Goal: Task Accomplishment & Management: Use online tool/utility

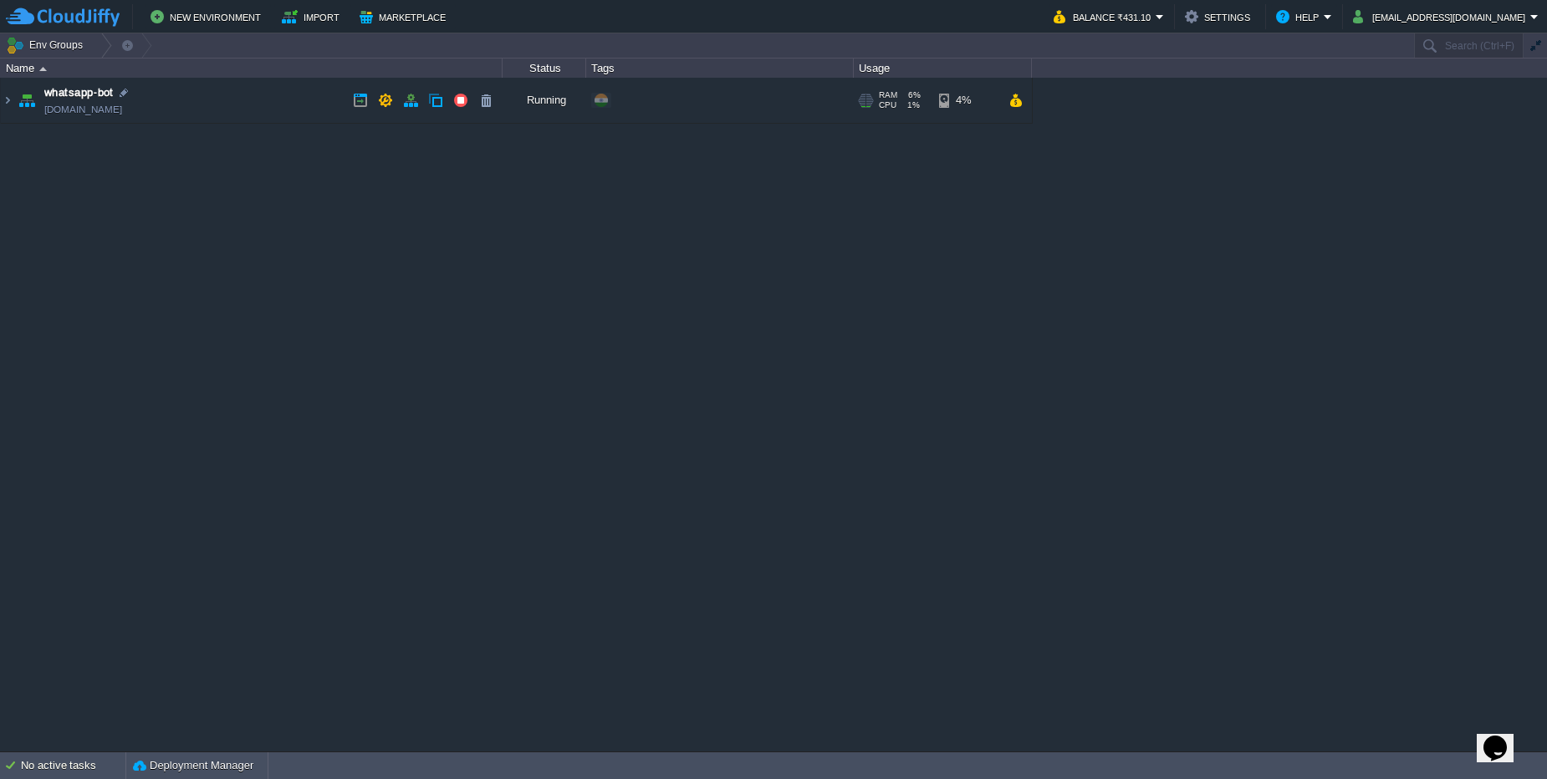
click at [285, 104] on td "whatsapp-bot [DOMAIN_NAME]" at bounding box center [252, 101] width 502 height 46
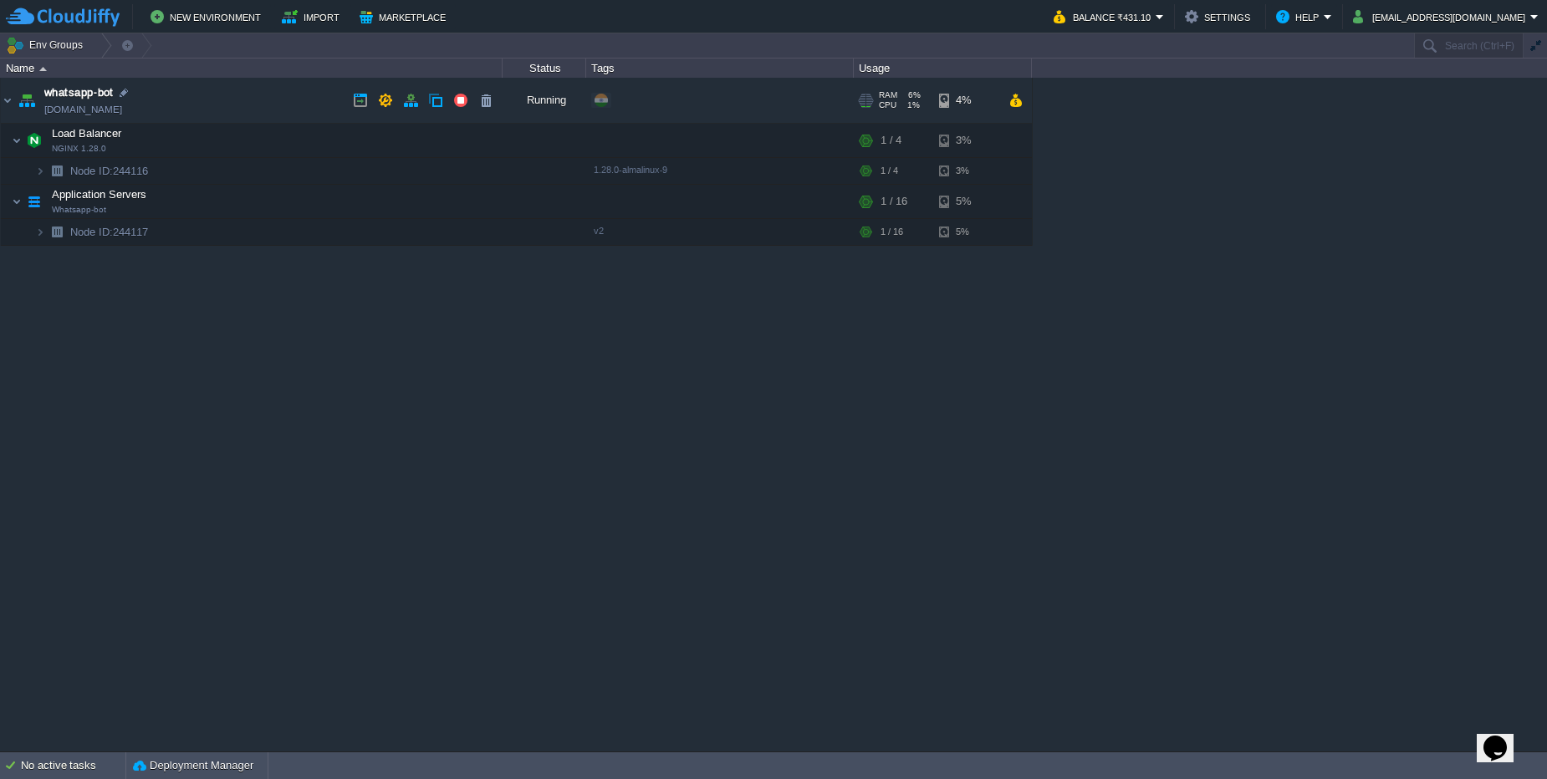
click at [285, 104] on td "whatsapp-bot [DOMAIN_NAME]" at bounding box center [252, 101] width 502 height 46
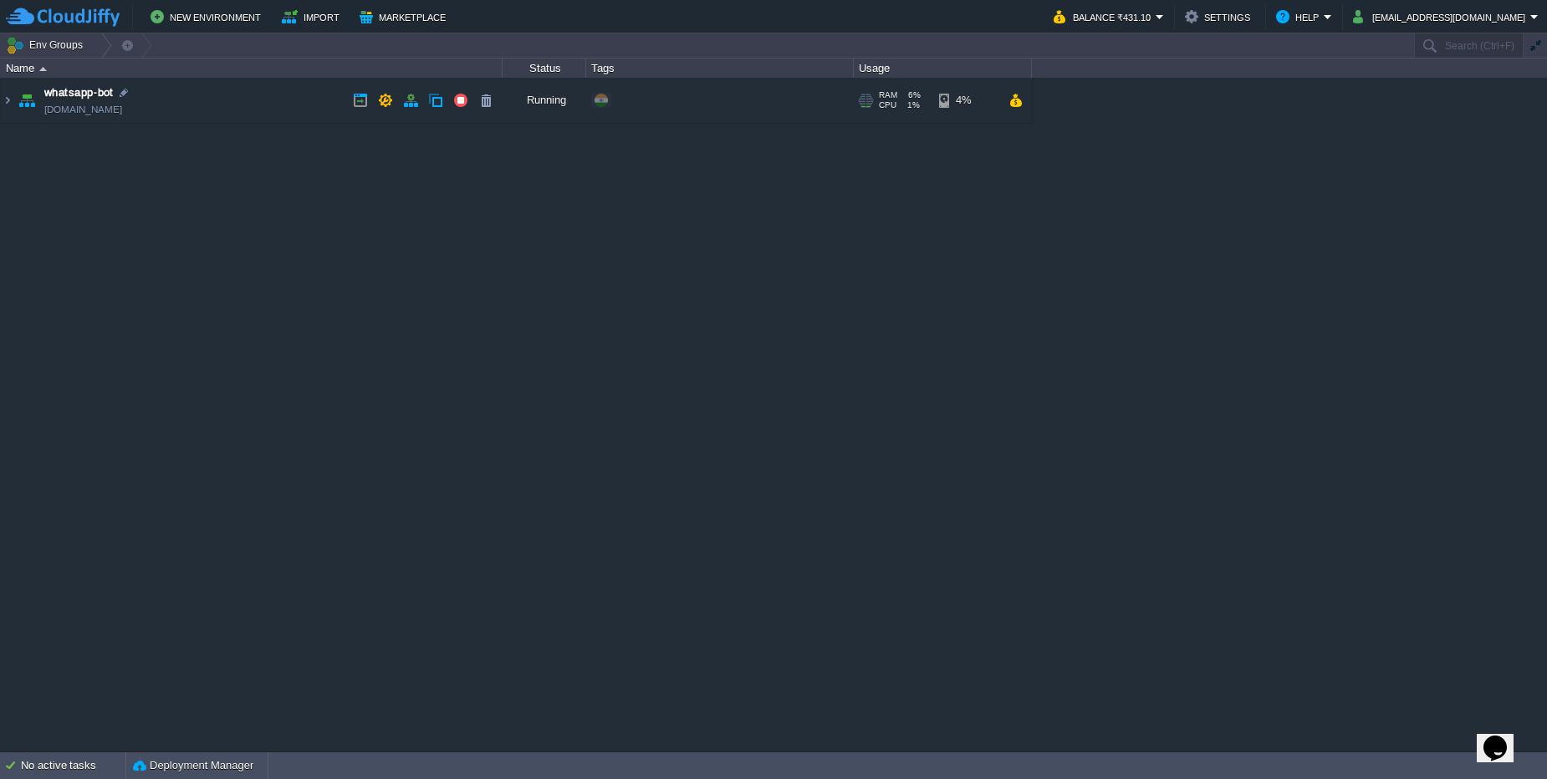
click at [217, 98] on td "whatsapp-bot [DOMAIN_NAME]" at bounding box center [252, 101] width 502 height 46
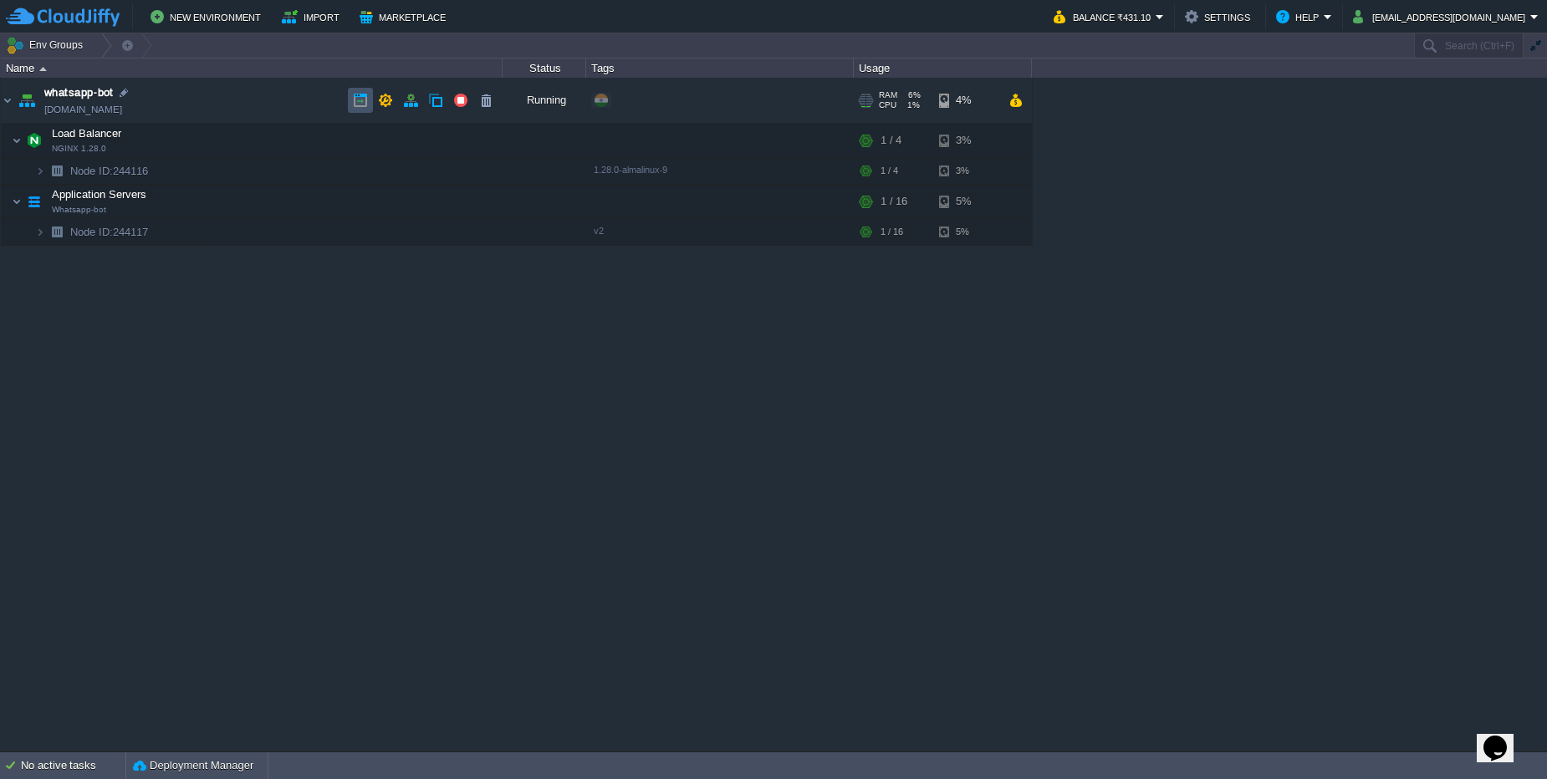
click at [360, 104] on button "button" at bounding box center [360, 100] width 15 height 15
click at [34, 223] on img at bounding box center [23, 226] width 23 height 15
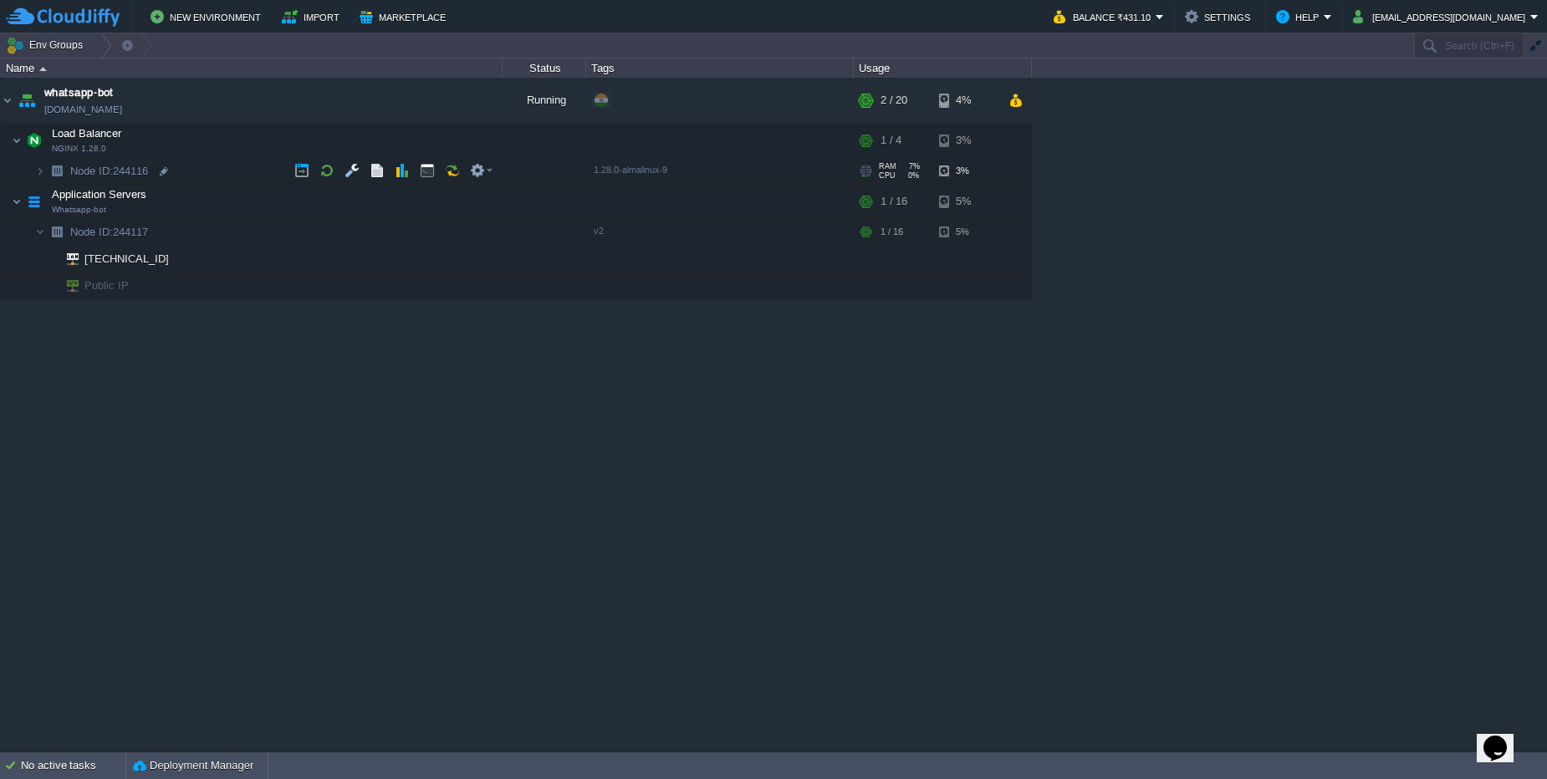
click at [32, 176] on span at bounding box center [18, 171] width 34 height 13
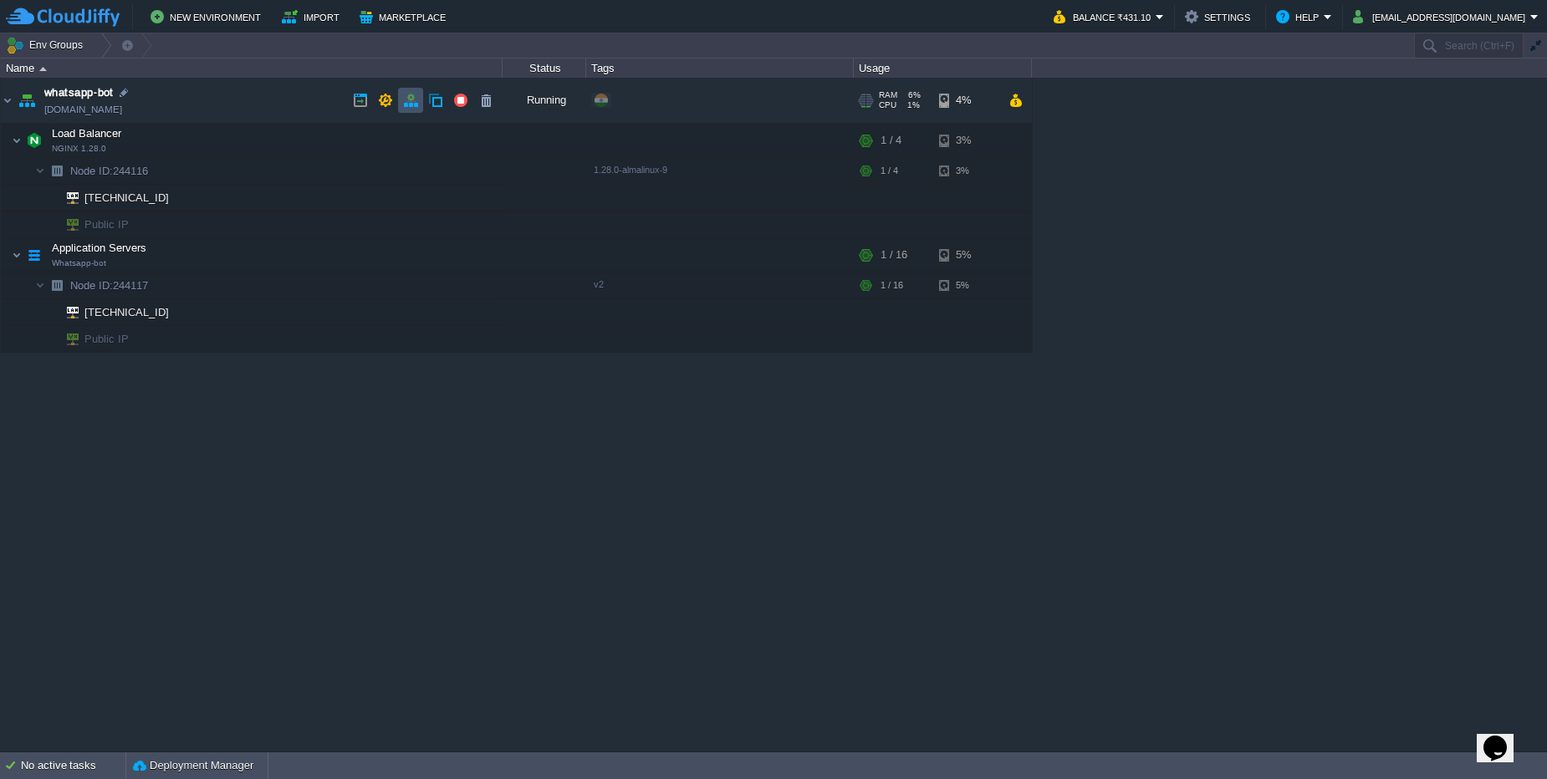
click at [406, 105] on button "button" at bounding box center [410, 100] width 15 height 15
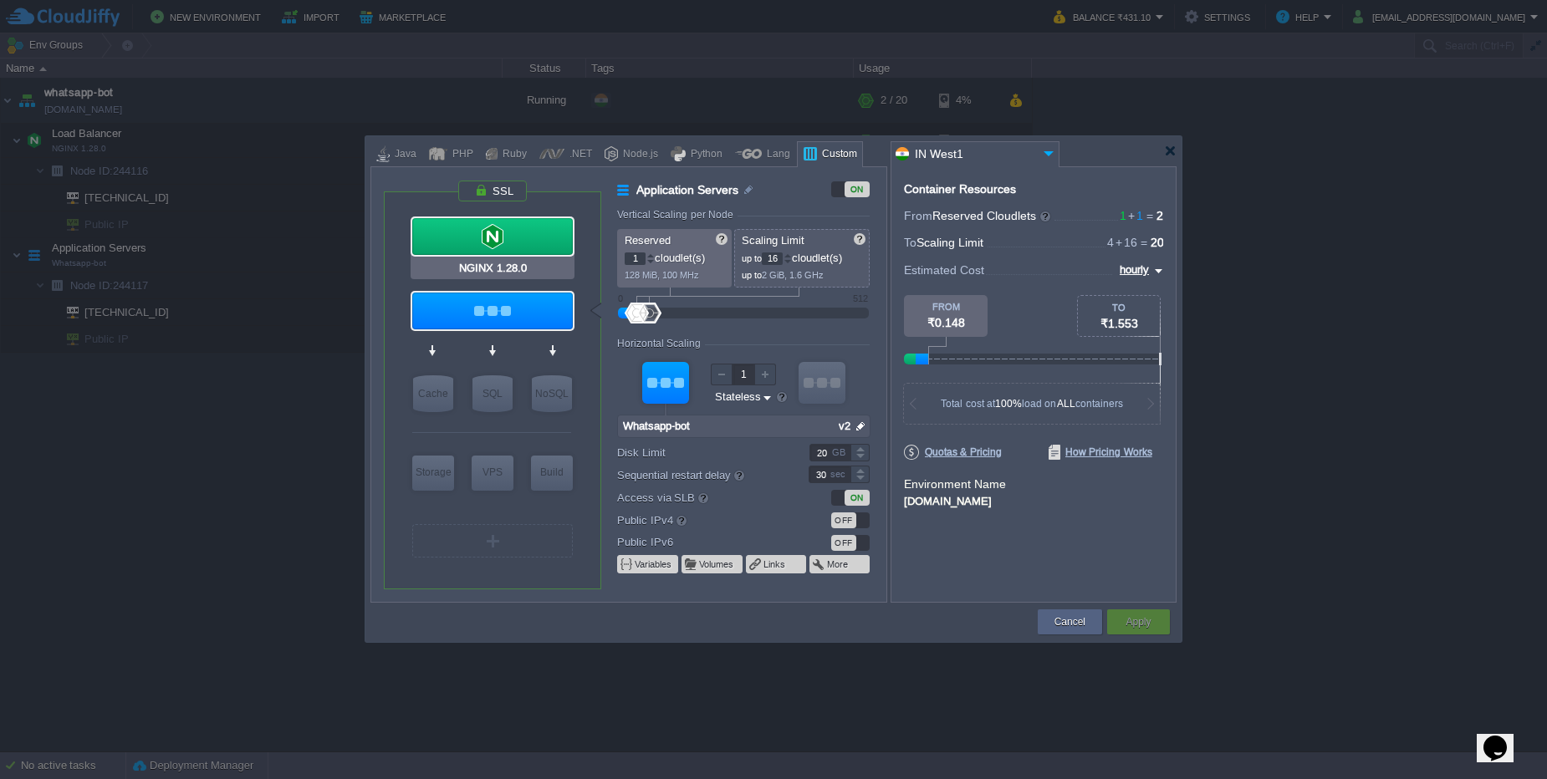
click at [544, 240] on div at bounding box center [492, 236] width 161 height 37
type input "Load Balancer"
type input "4"
type input "NGINX 1.28.0"
type input "null"
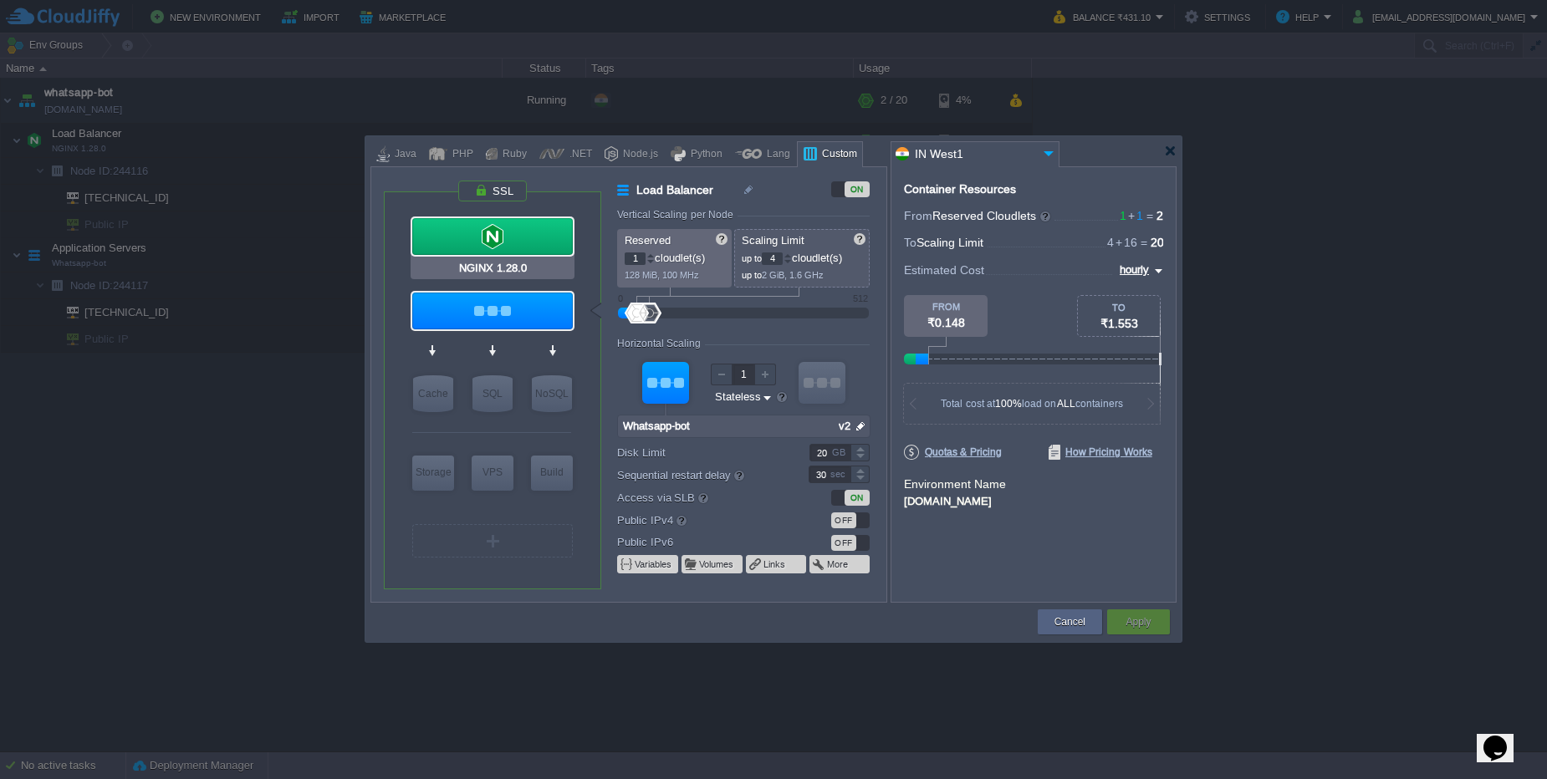
type input "1.28.0-almalinux-9"
type input "Stateful"
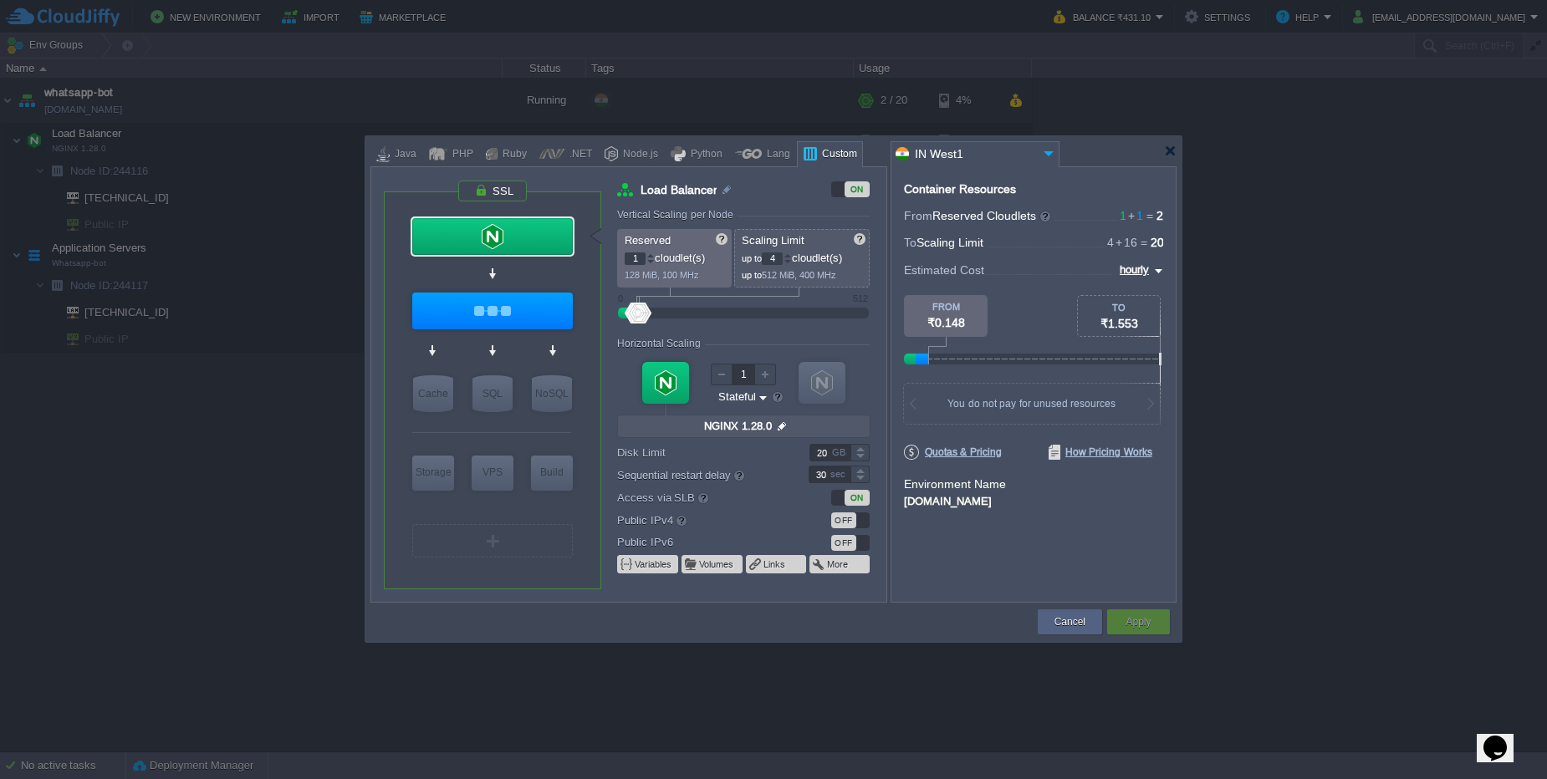
type input "NGINX 1.28.0"
click at [505, 196] on div at bounding box center [492, 191] width 70 height 23
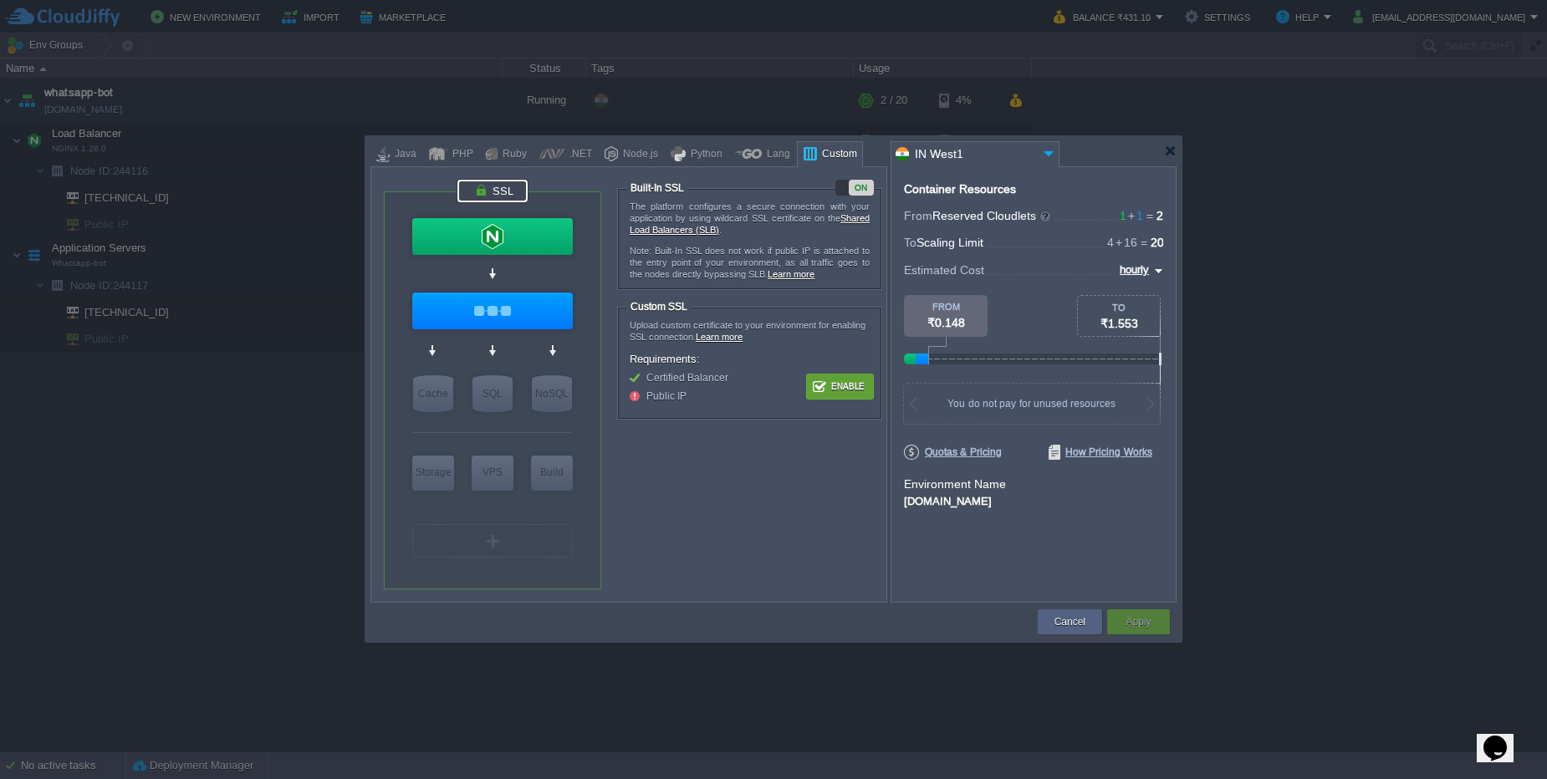
click at [828, 381] on button "Enable" at bounding box center [840, 386] width 63 height 21
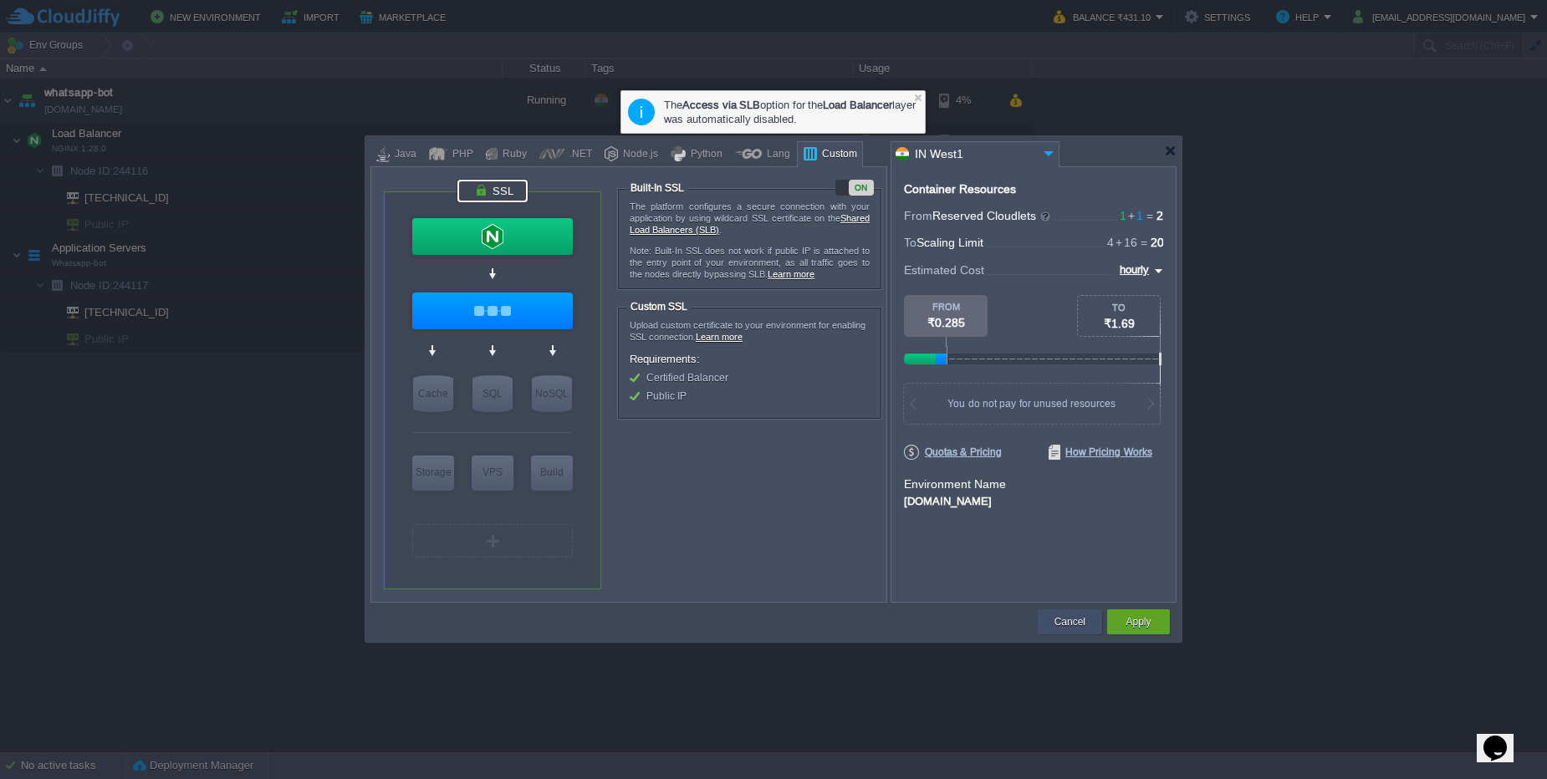
click at [1061, 619] on button "Cancel" at bounding box center [1070, 622] width 31 height 17
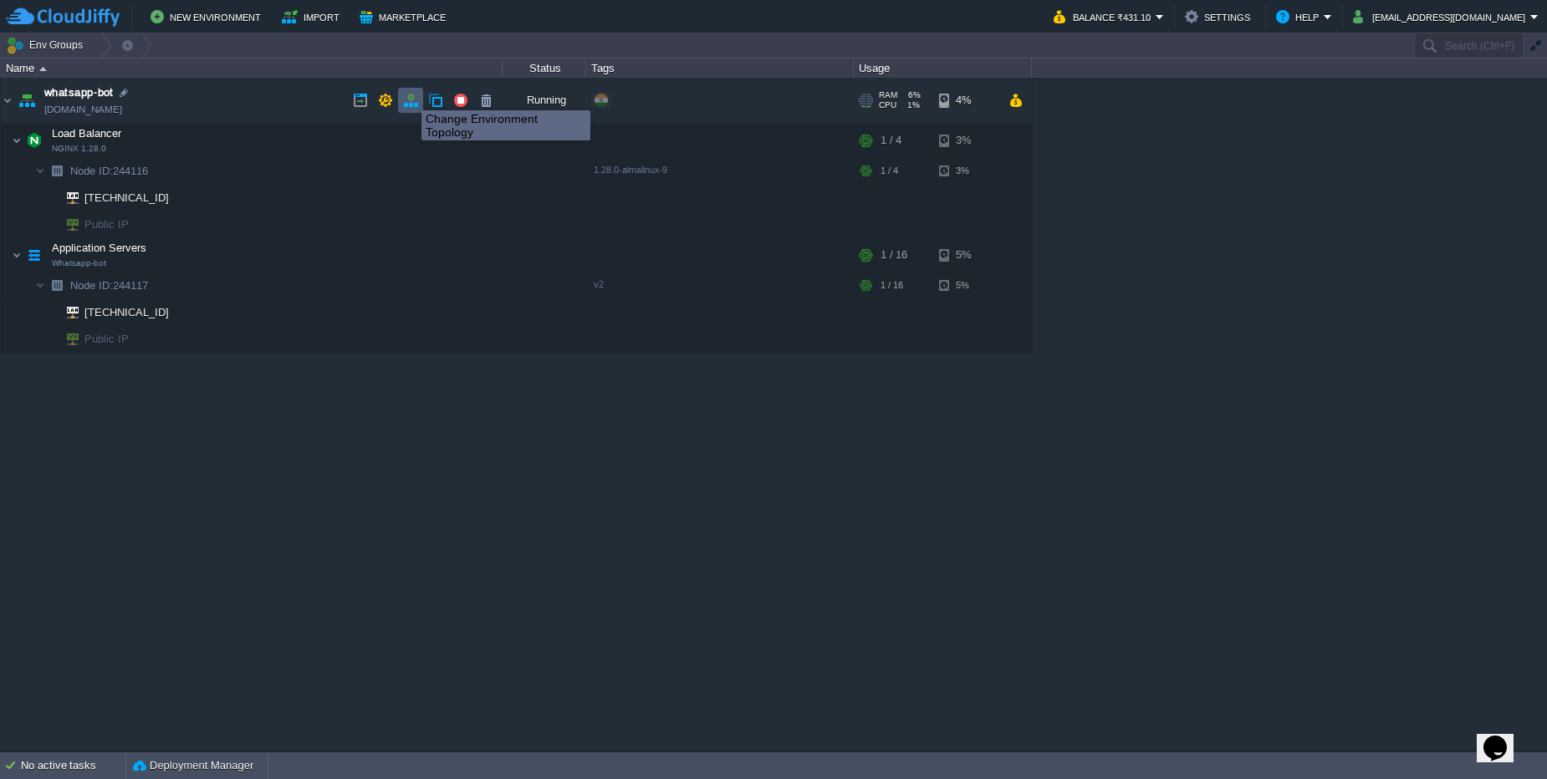
click at [409, 95] on button "button" at bounding box center [410, 100] width 15 height 15
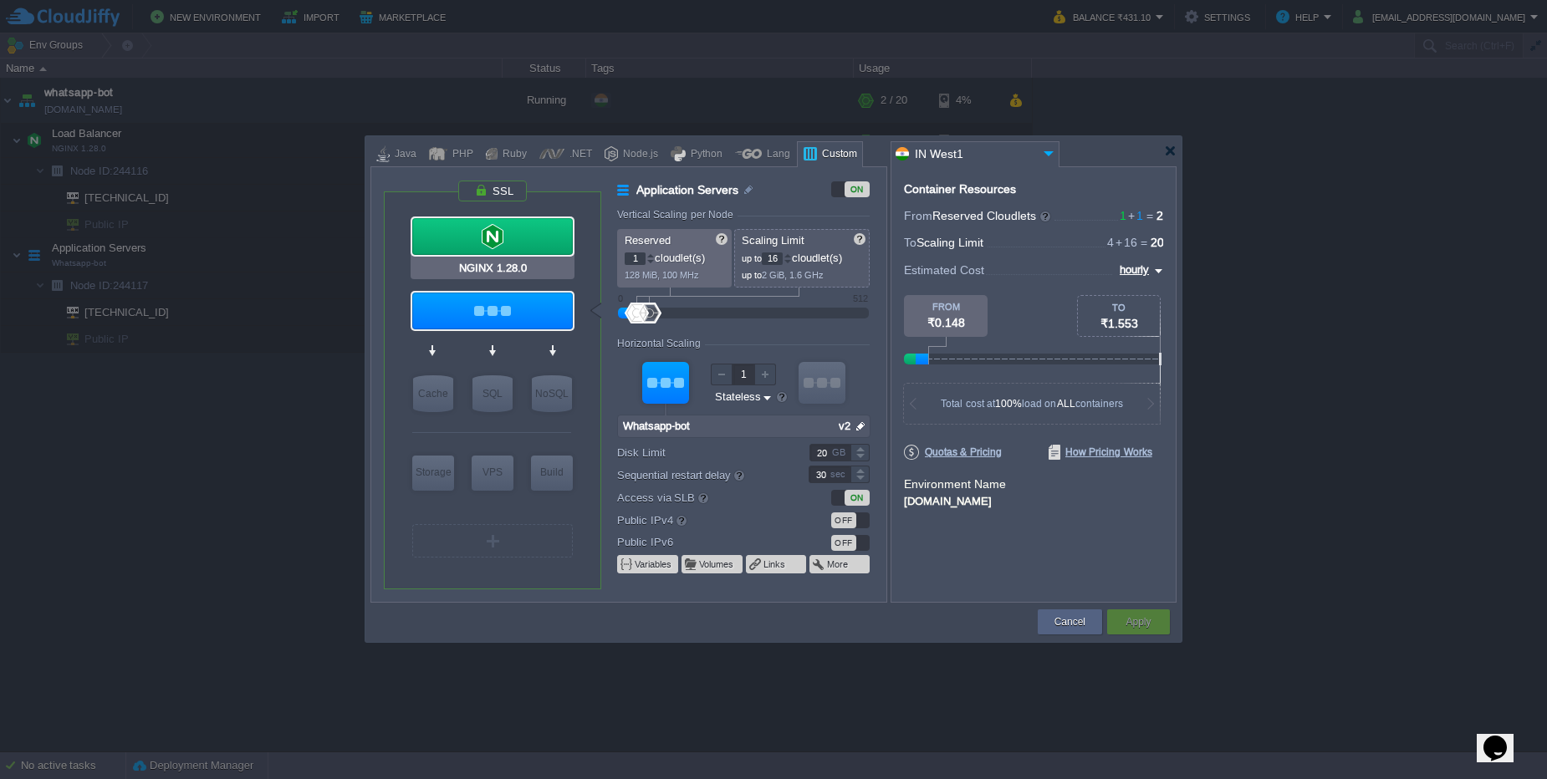
click at [532, 233] on div at bounding box center [492, 236] width 161 height 37
type input "Load Balancer"
type input "4"
type input "NGINX 1.28.0"
type input "null"
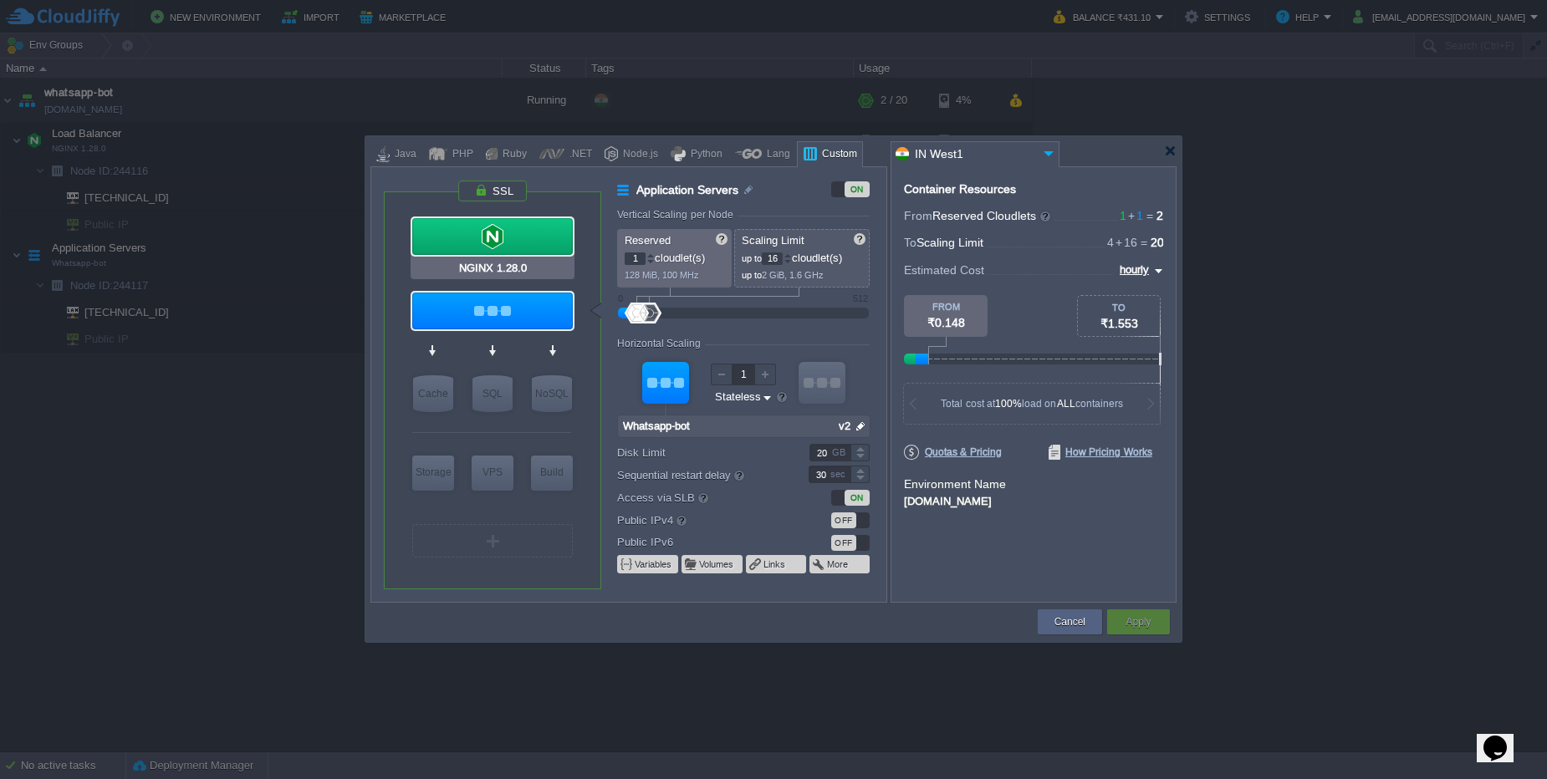
type input "1.28.0-almalinux-9"
type input "Stateful"
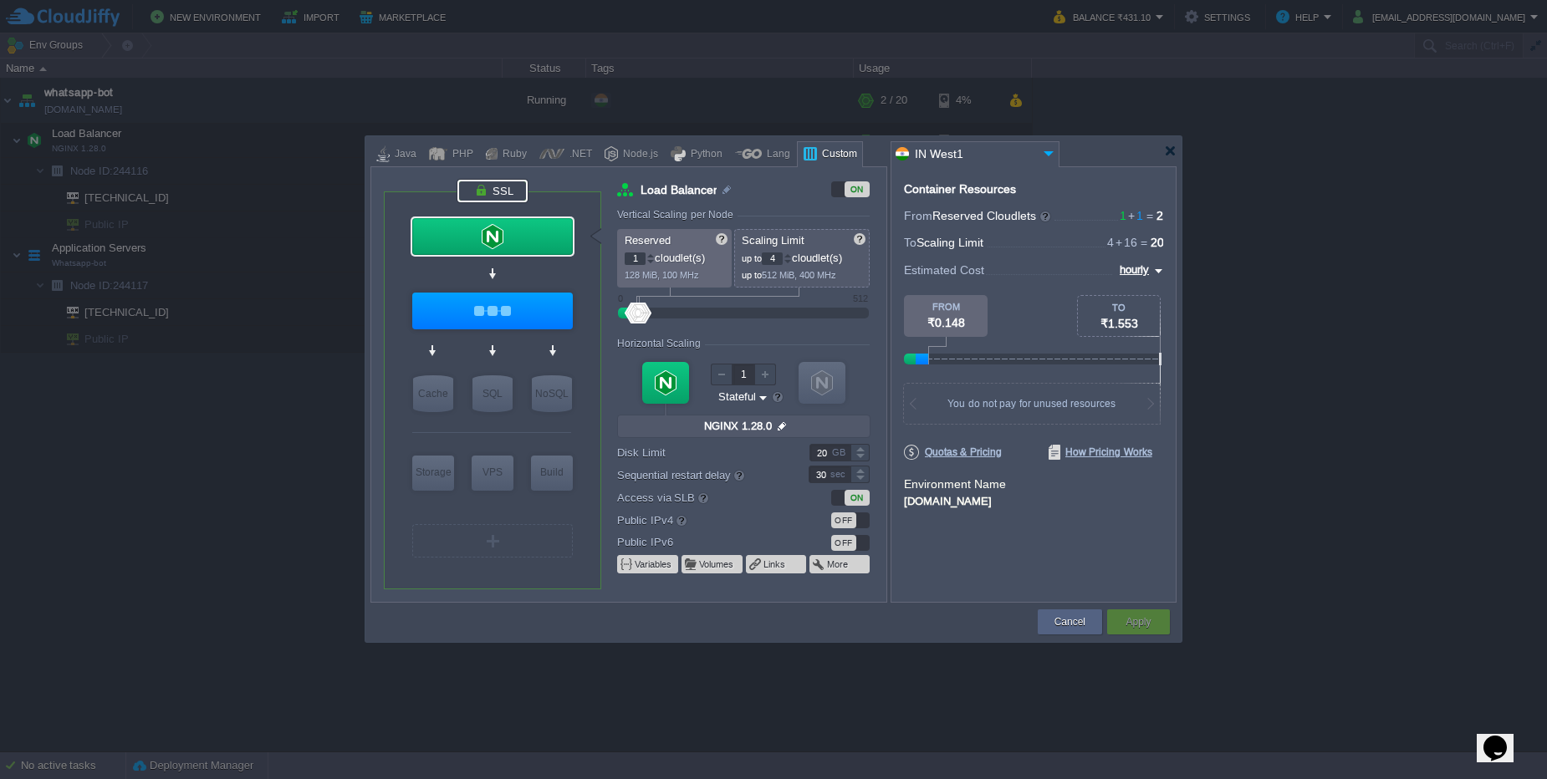
click at [495, 190] on div at bounding box center [492, 191] width 70 height 23
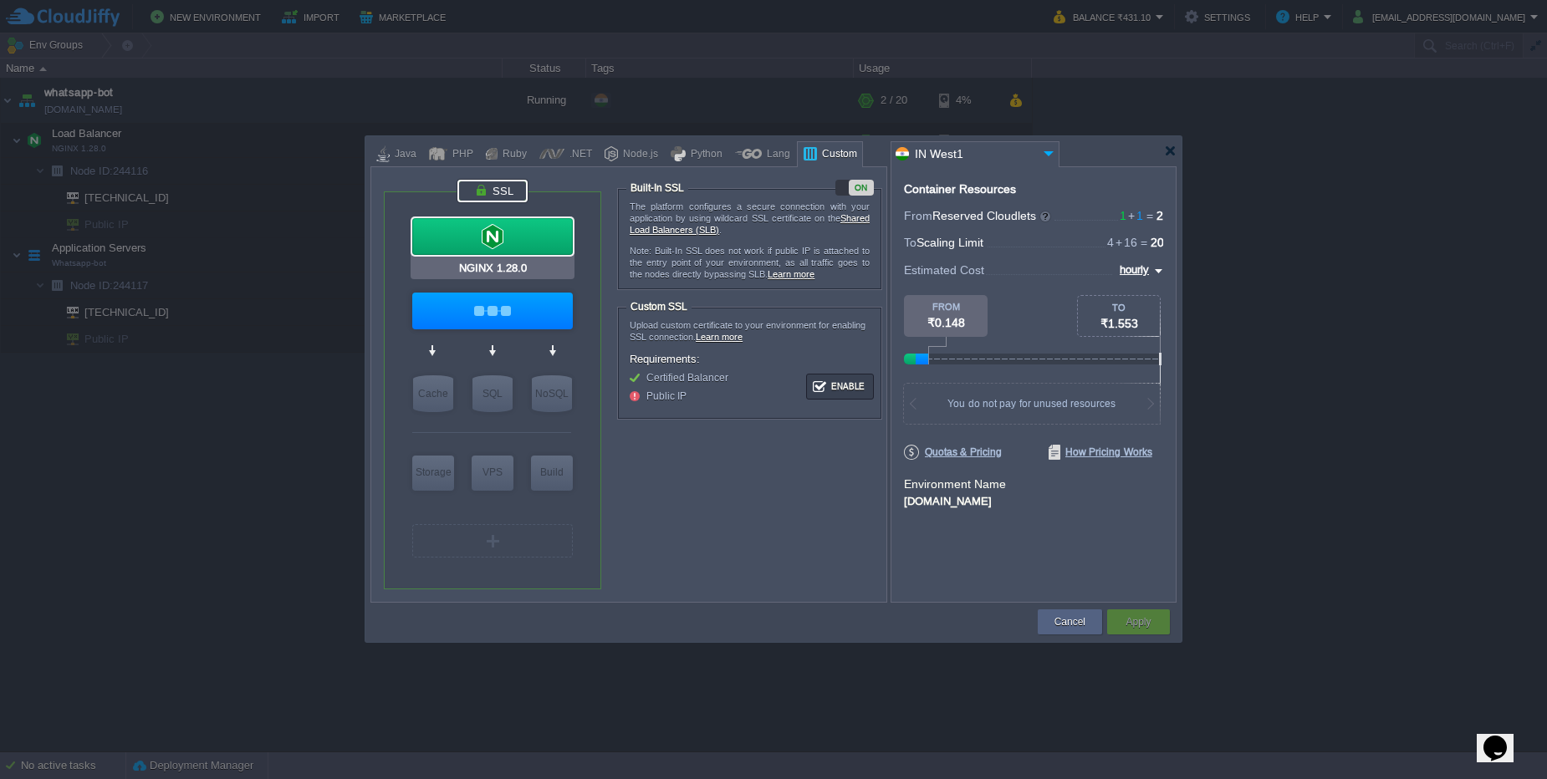
click at [522, 244] on div at bounding box center [492, 236] width 161 height 37
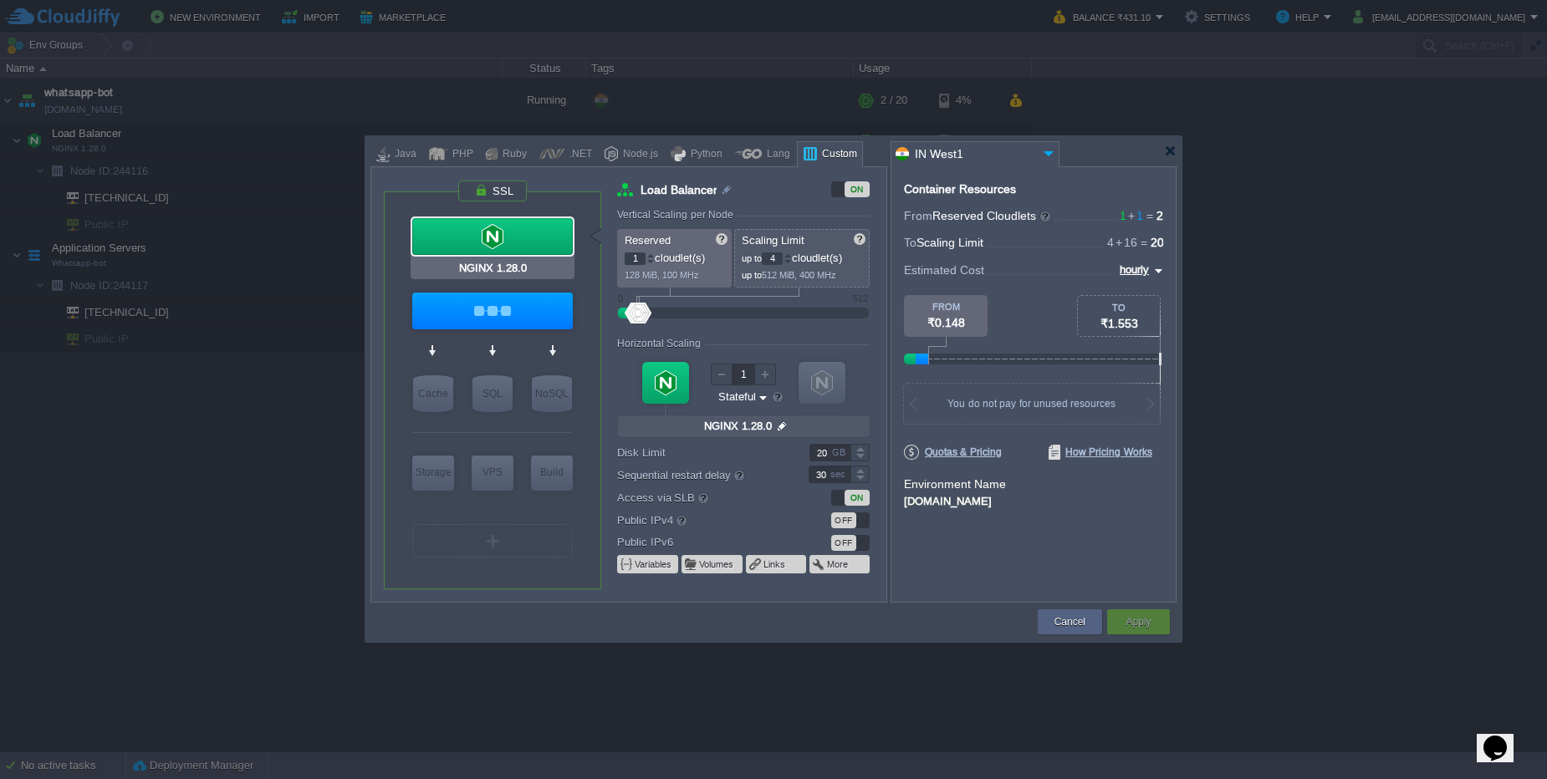
type input "Whatsapp-bot"
click at [528, 324] on div at bounding box center [492, 311] width 161 height 37
type input "Application Servers"
type input "16"
type input "Whatsapp-bot"
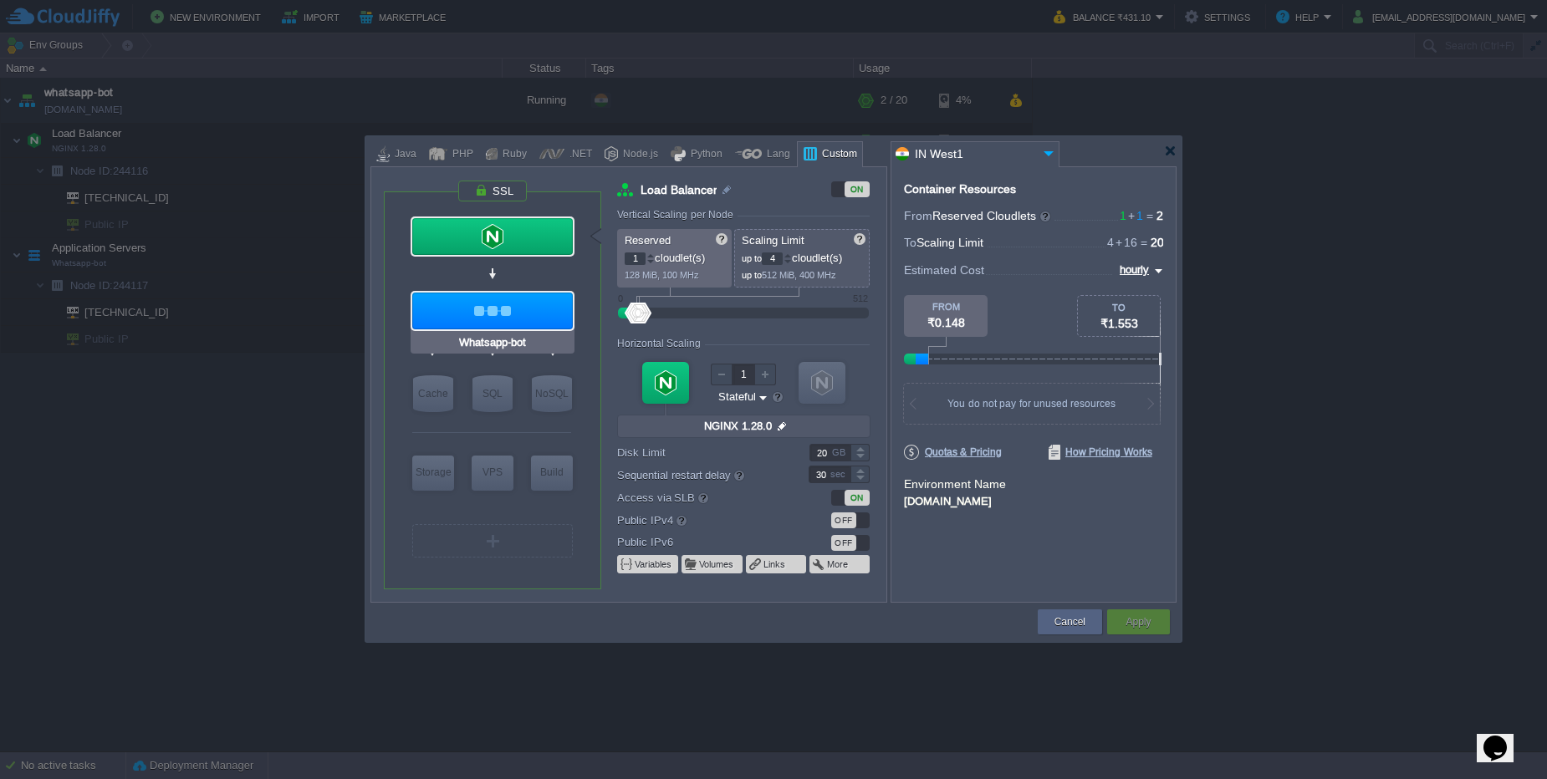
type input "null"
type input "v2"
type input "Stateless"
type input "NGINX 1.28.0"
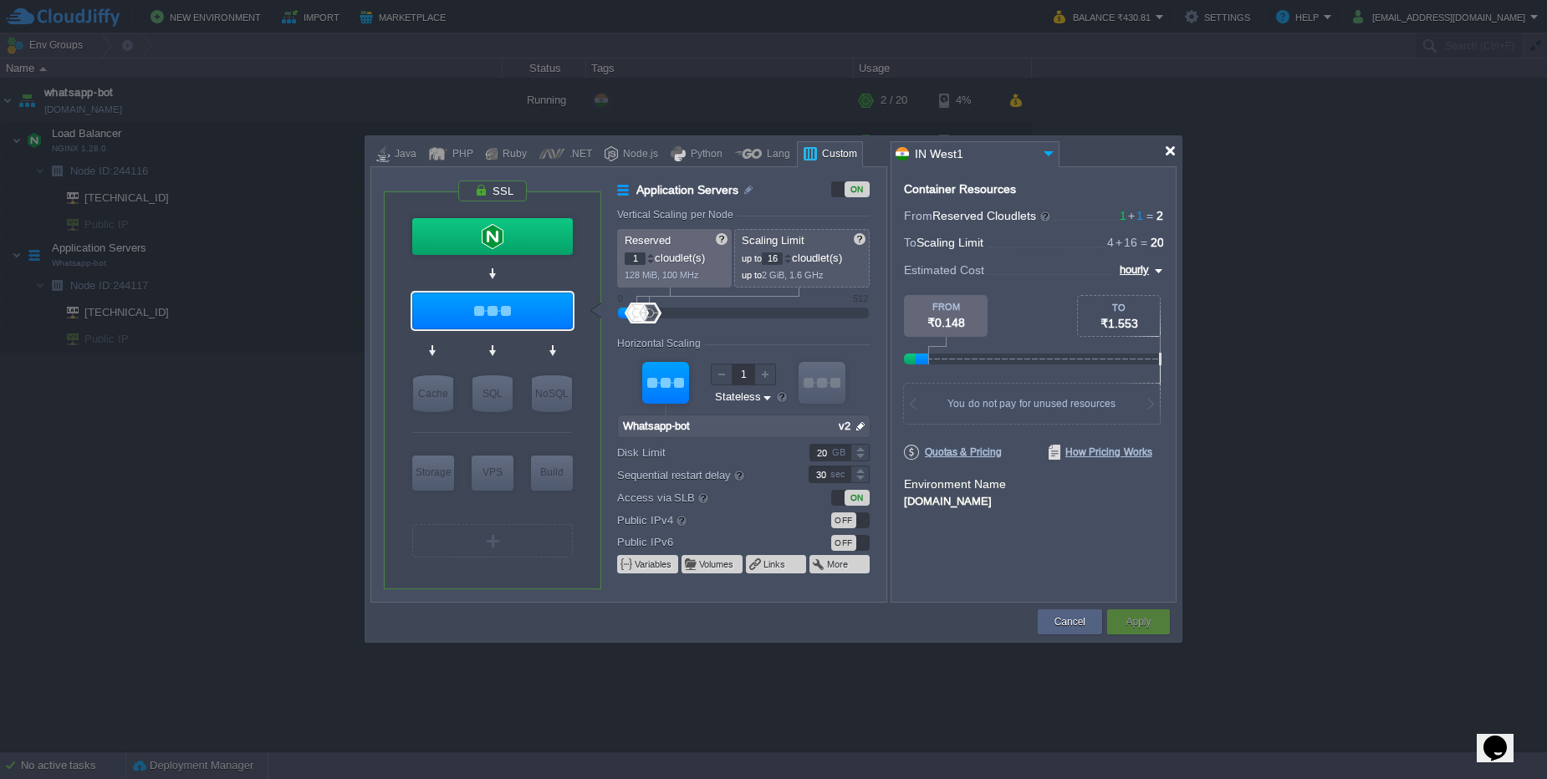
click at [1167, 154] on div at bounding box center [1170, 151] width 13 height 13
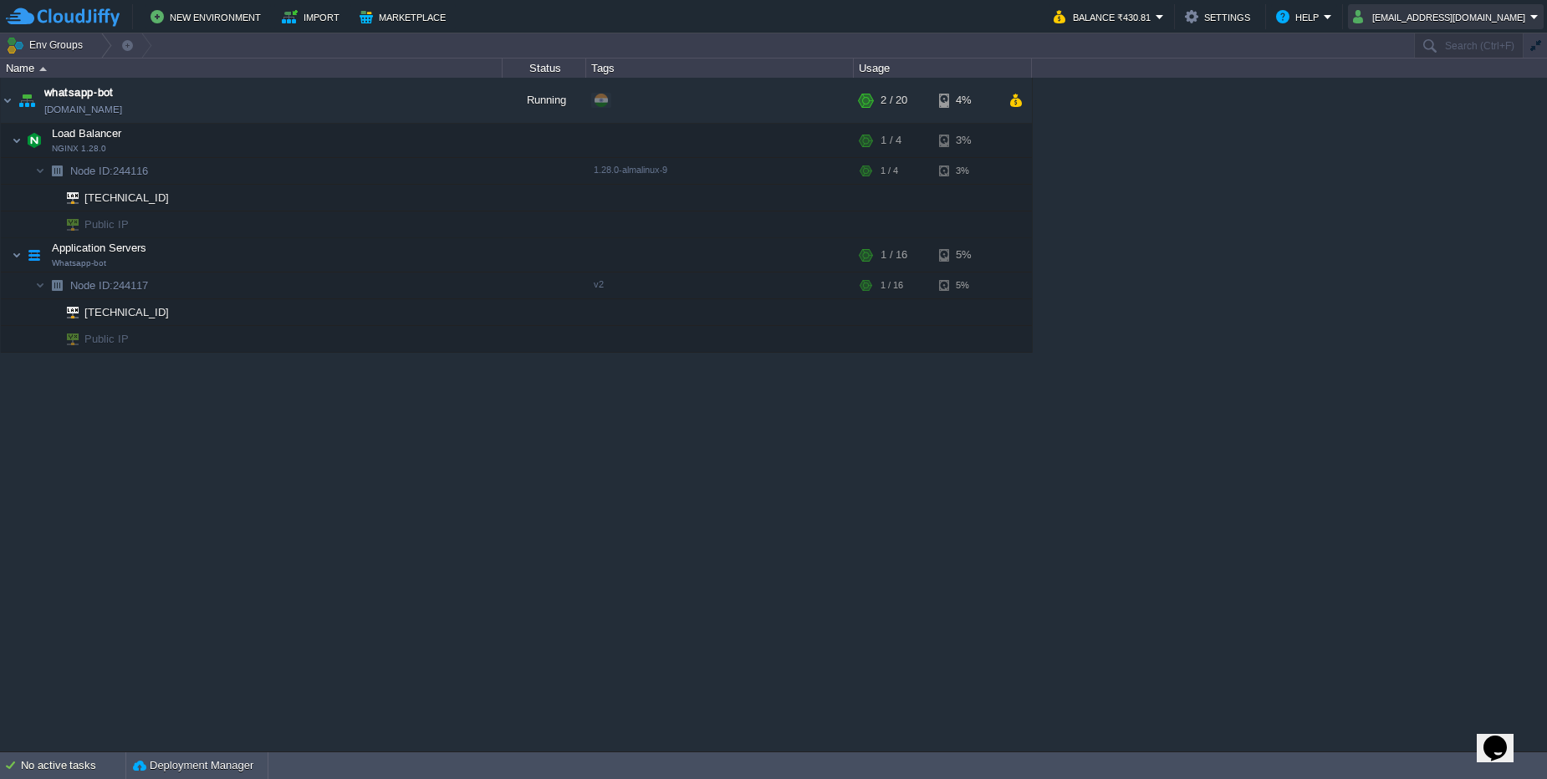
click at [1434, 13] on button "[EMAIL_ADDRESS][DOMAIN_NAME]" at bounding box center [1441, 17] width 177 height 20
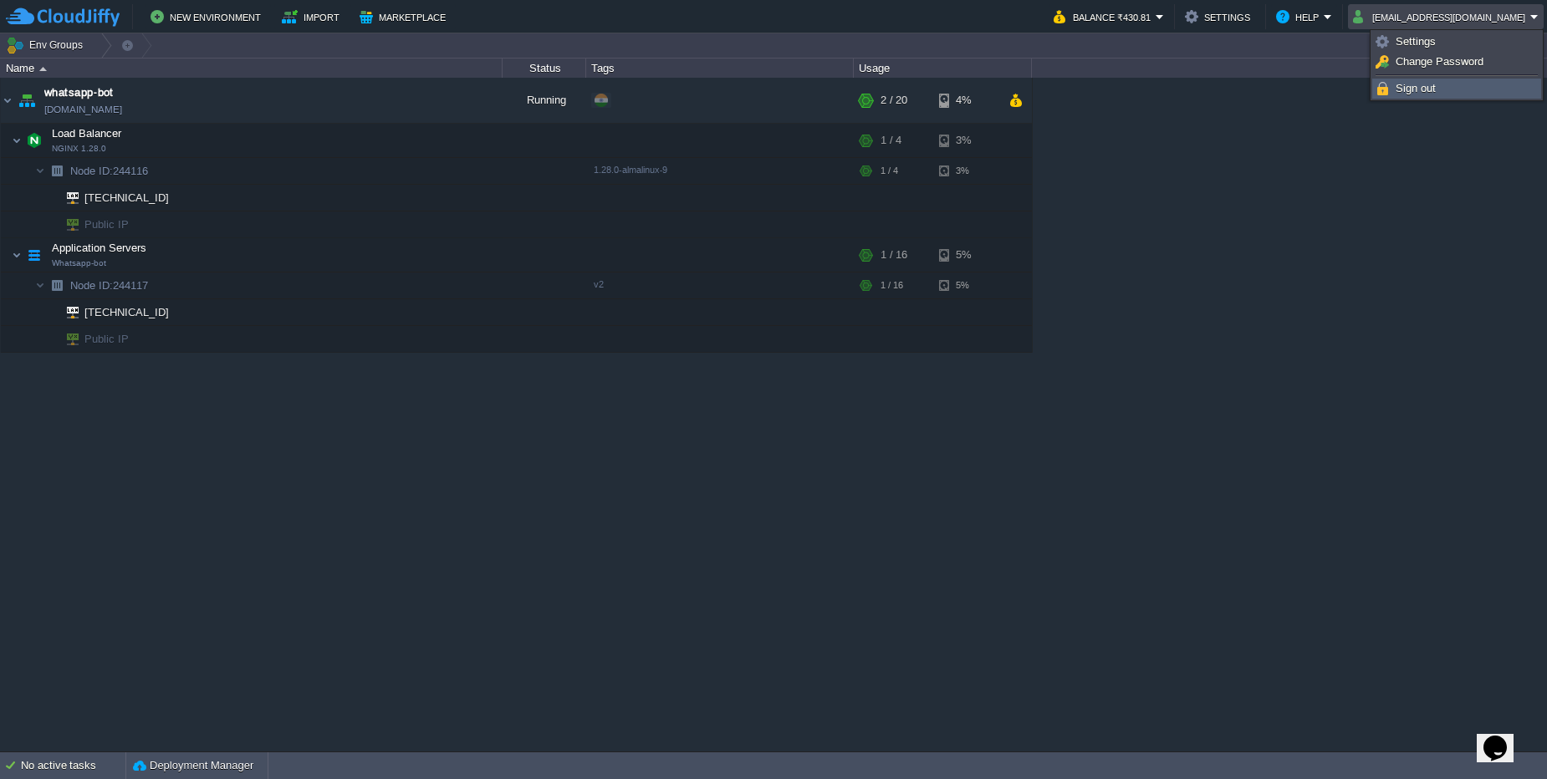
click at [1399, 91] on span "Sign out" at bounding box center [1416, 88] width 40 height 13
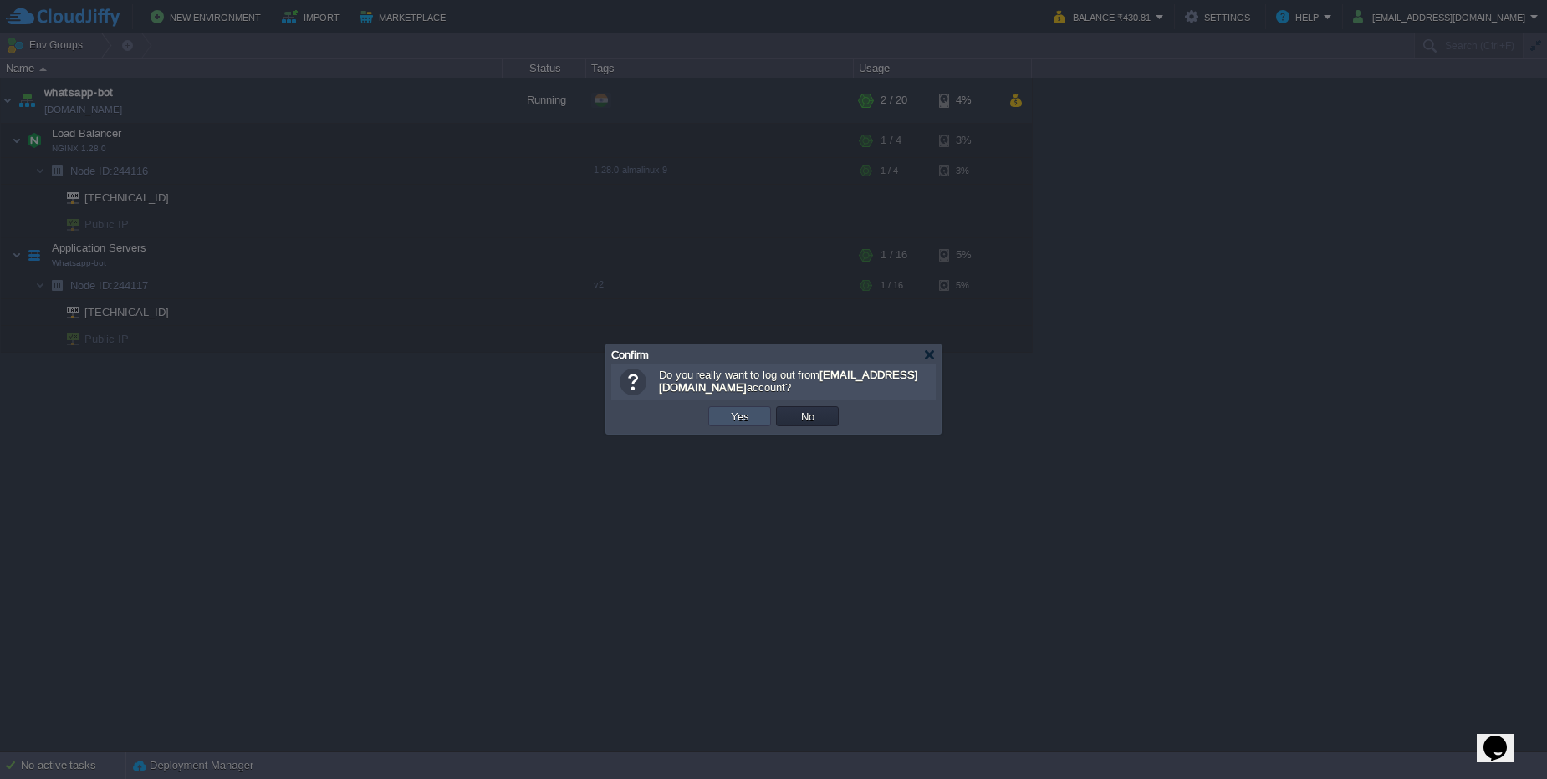
click at [748, 412] on button "Yes" at bounding box center [740, 416] width 28 height 15
